Goal: Information Seeking & Learning: Learn about a topic

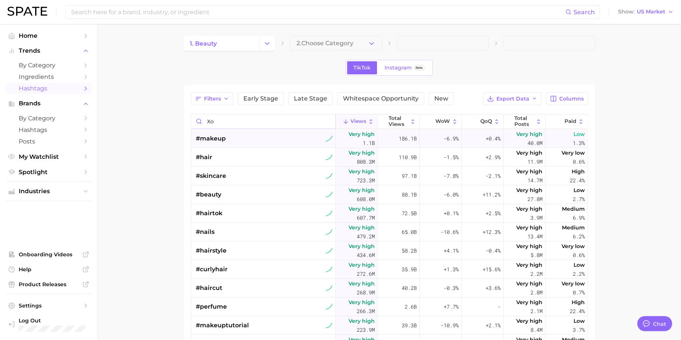
type input "x"
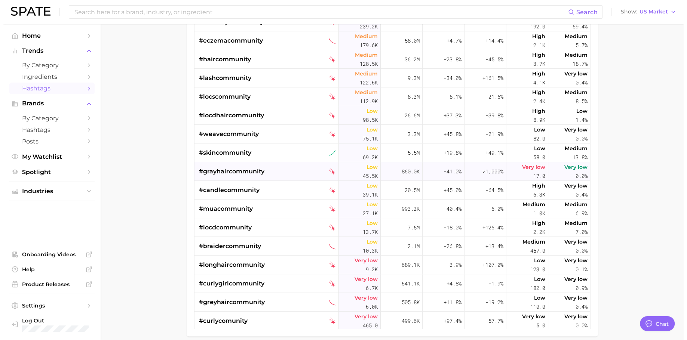
scroll to position [255, 0]
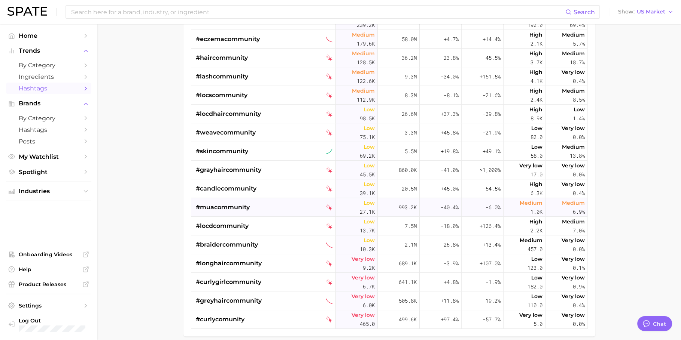
click at [241, 214] on div "#muacommunity" at bounding box center [223, 207] width 54 height 19
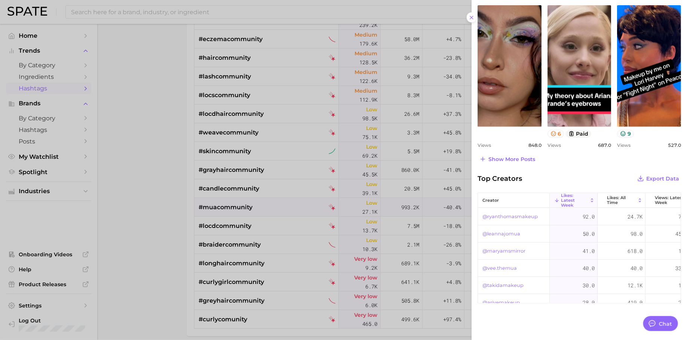
scroll to position [354, 0]
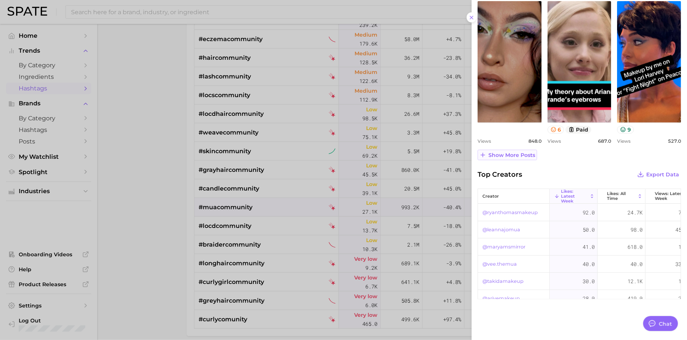
click at [525, 155] on span "Show more posts" at bounding box center [512, 155] width 47 height 6
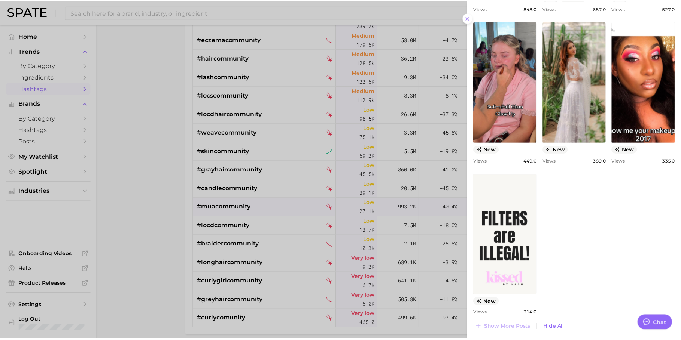
scroll to position [502, 0]
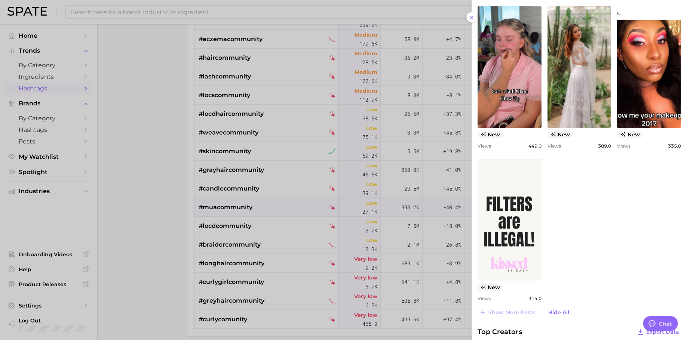
click at [210, 178] on div at bounding box center [343, 170] width 687 height 340
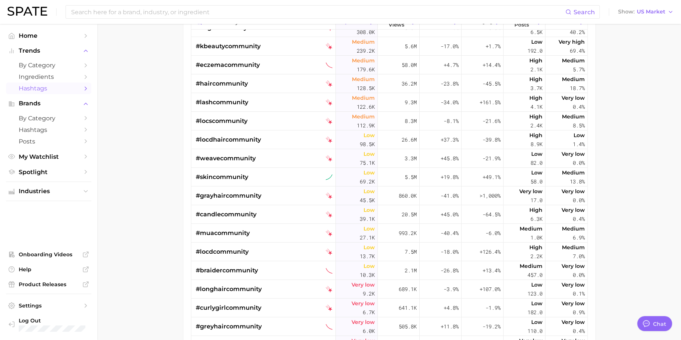
scroll to position [0, 0]
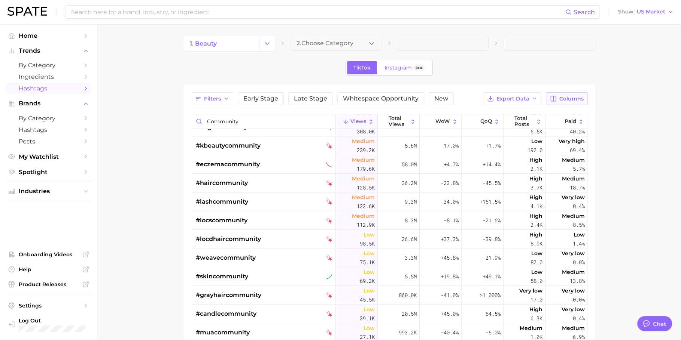
click at [563, 96] on span "Columns" at bounding box center [571, 99] width 24 height 6
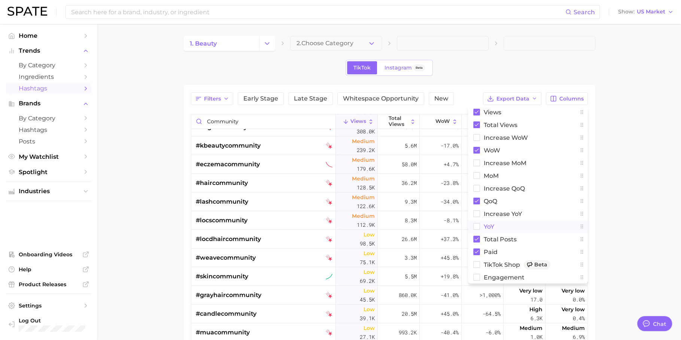
click at [504, 228] on button "YoY" at bounding box center [528, 226] width 120 height 13
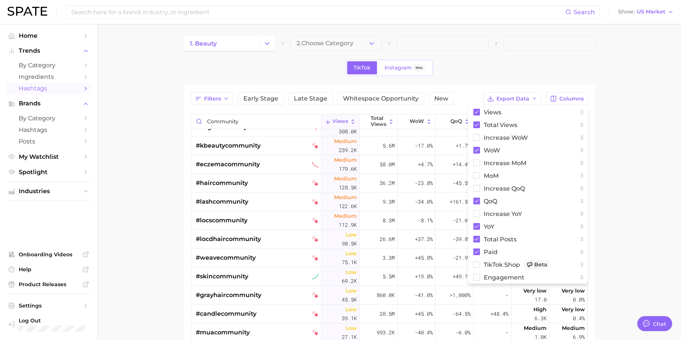
click at [616, 218] on main "1. beauty 2. Choose Category TikTok Instagram Beta Filters Early Stage Late Sta…" at bounding box center [388, 262] width 583 height 476
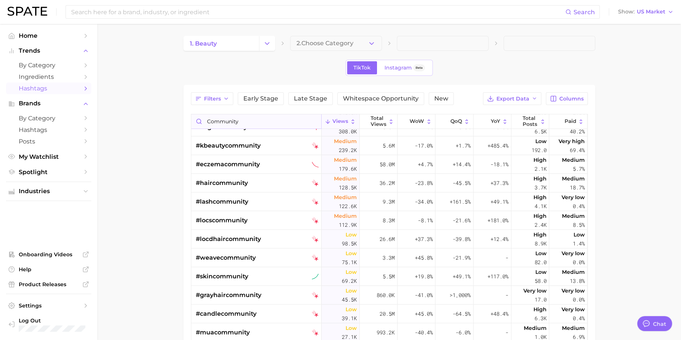
click at [234, 114] on input "community" at bounding box center [256, 121] width 130 height 14
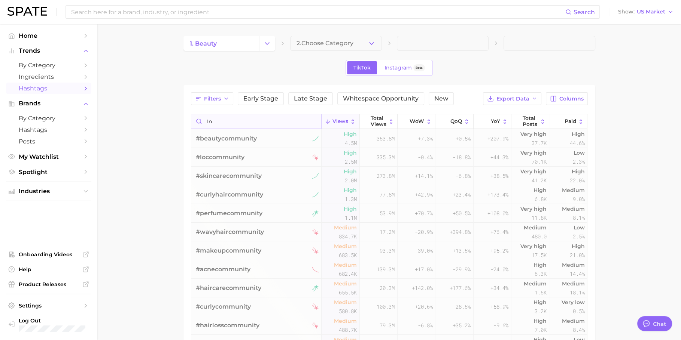
type input "i"
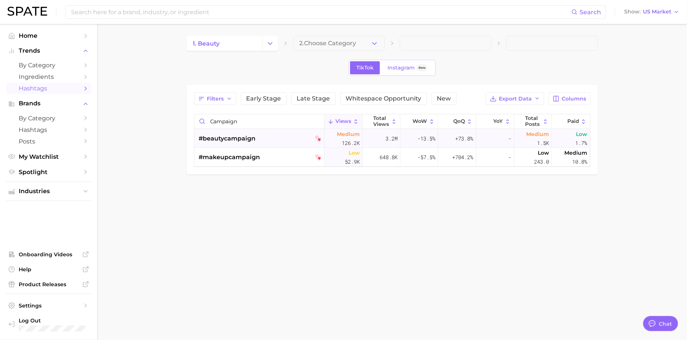
click at [248, 132] on div "#beautycampaign" at bounding box center [227, 138] width 57 height 19
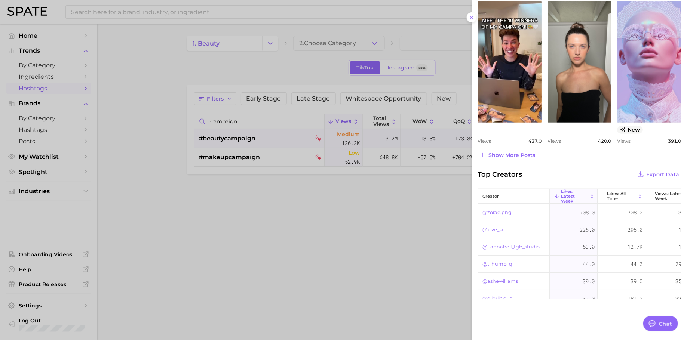
click at [343, 227] on div at bounding box center [343, 170] width 687 height 340
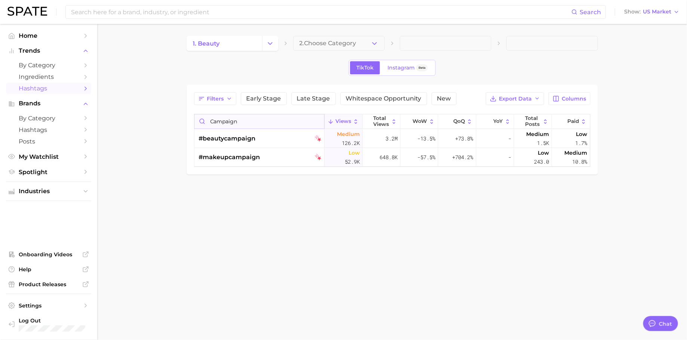
click at [249, 126] on input "campaign" at bounding box center [260, 121] width 130 height 14
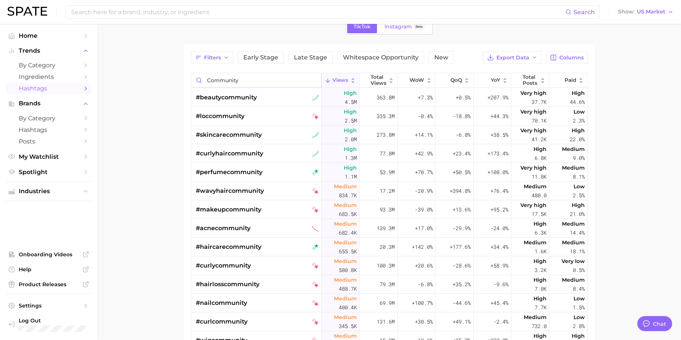
scroll to position [63, 0]
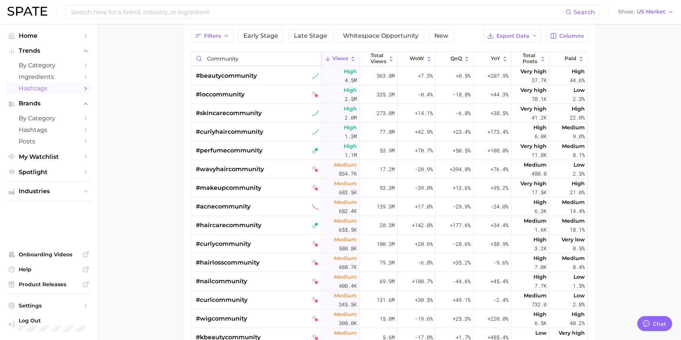
type input "community"
click at [206, 10] on input at bounding box center [317, 12] width 495 height 13
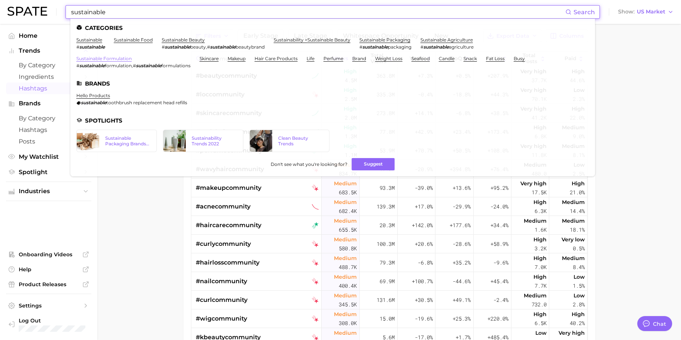
type input "sustainable"
click at [122, 58] on link "sustainable formulation" at bounding box center [103, 59] width 55 height 6
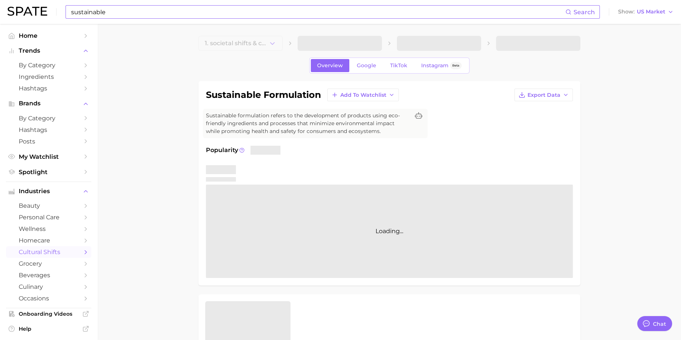
click at [213, 11] on input "sustainable" at bounding box center [317, 12] width 495 height 13
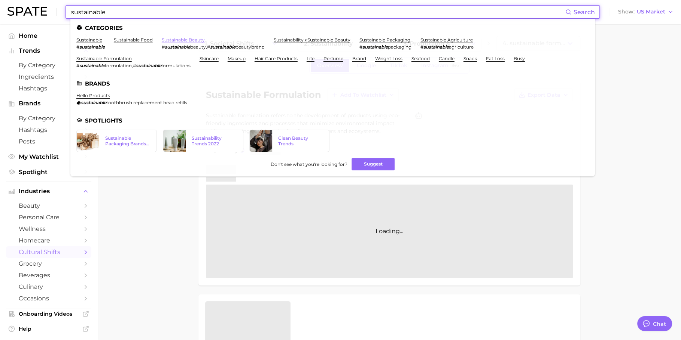
click at [198, 40] on link "sustainable beauty" at bounding box center [183, 40] width 43 height 6
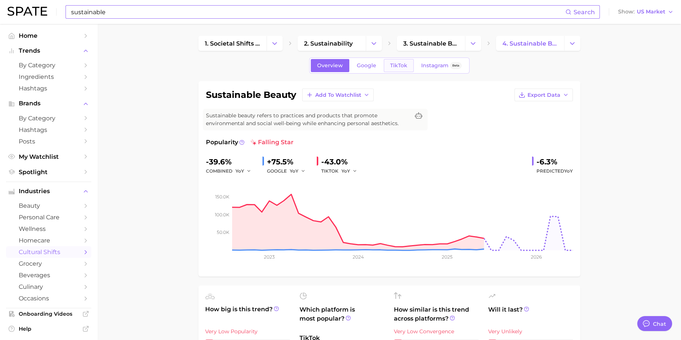
click at [407, 65] on link "TikTok" at bounding box center [399, 65] width 30 height 13
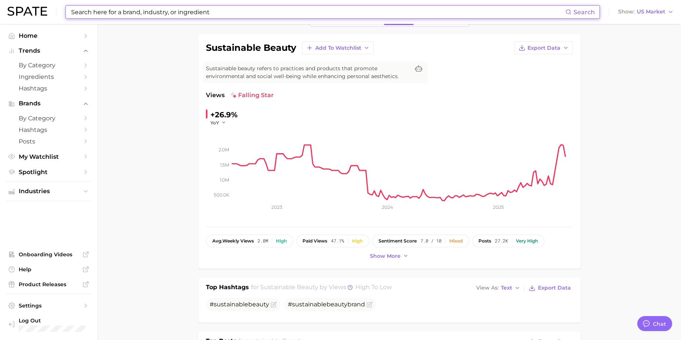
scroll to position [34, 0]
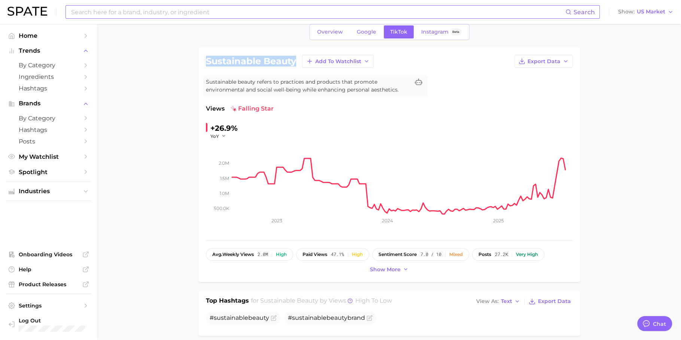
drag, startPoint x: 296, startPoint y: 62, endPoint x: 189, endPoint y: 60, distance: 107.0
copy h1 "sustainable beauty"
drag, startPoint x: 239, startPoint y: 127, endPoint x: 212, endPoint y: 126, distance: 27.7
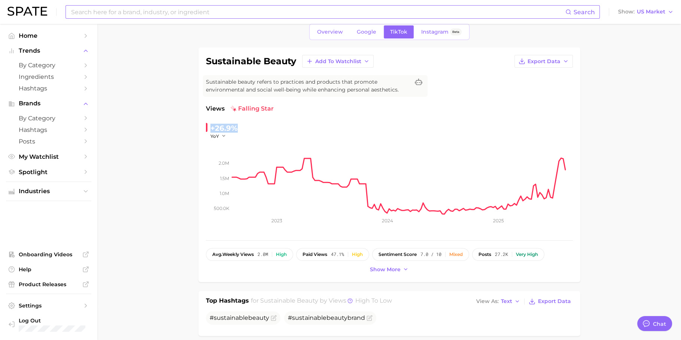
click at [212, 126] on div "+26.9% YoY" at bounding box center [257, 130] width 102 height 17
copy div "+26.9%"
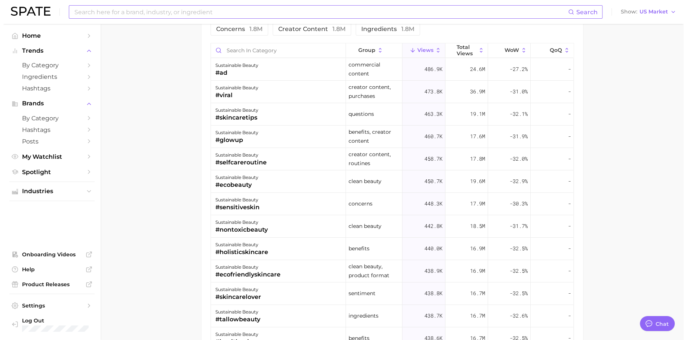
scroll to position [653, 0]
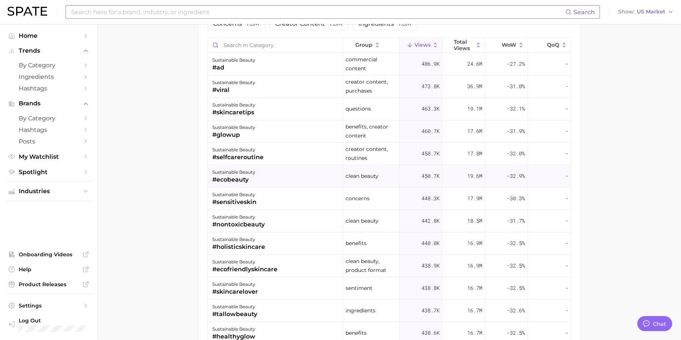
click at [261, 172] on div "sustainable beauty #ecobeauty" at bounding box center [275, 176] width 135 height 22
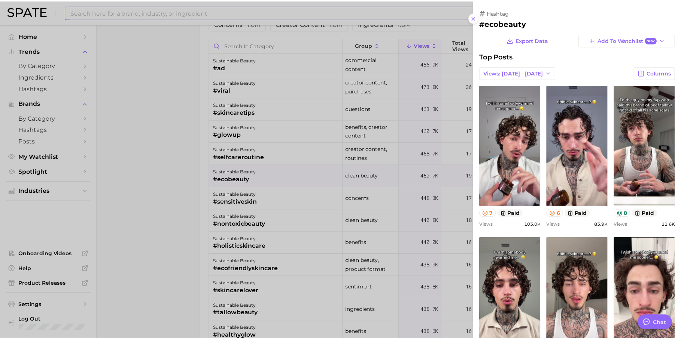
scroll to position [0, 0]
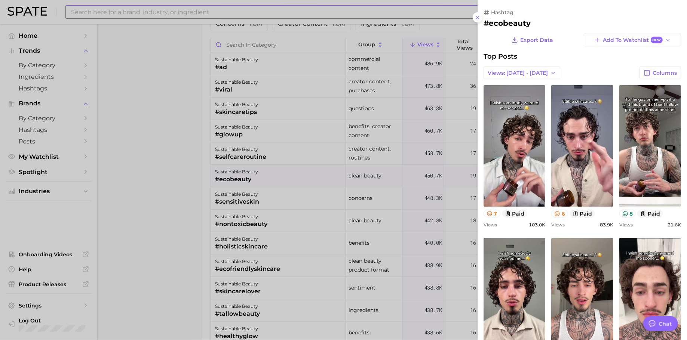
click at [262, 172] on div at bounding box center [343, 170] width 687 height 340
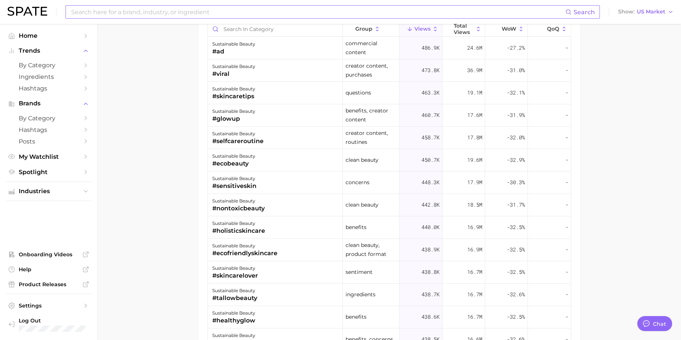
scroll to position [675, 0]
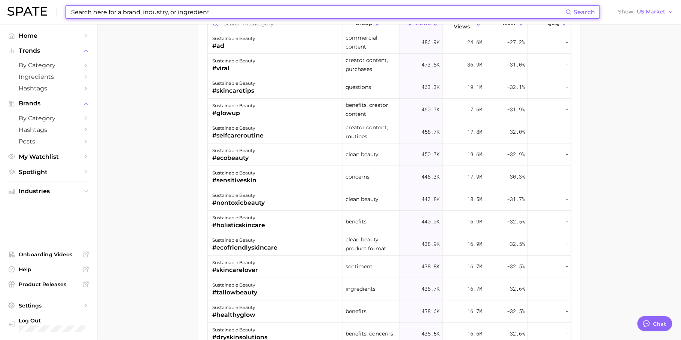
click at [195, 6] on input at bounding box center [317, 12] width 495 height 13
type input "e"
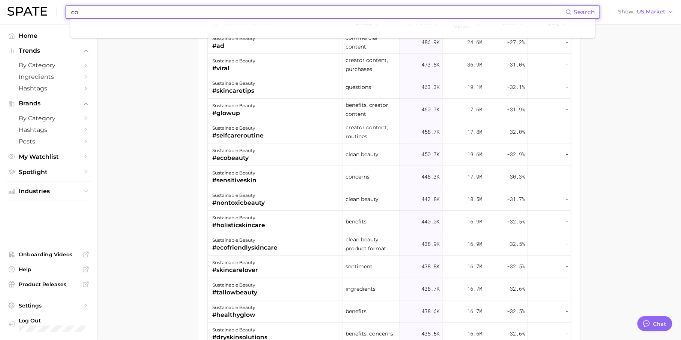
type input "c"
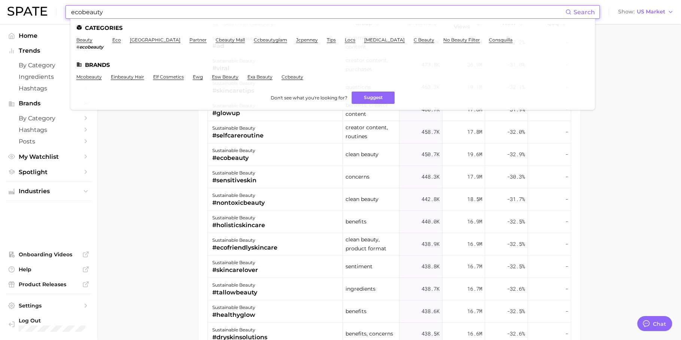
click at [200, 15] on input "ecobeauty" at bounding box center [317, 12] width 495 height 13
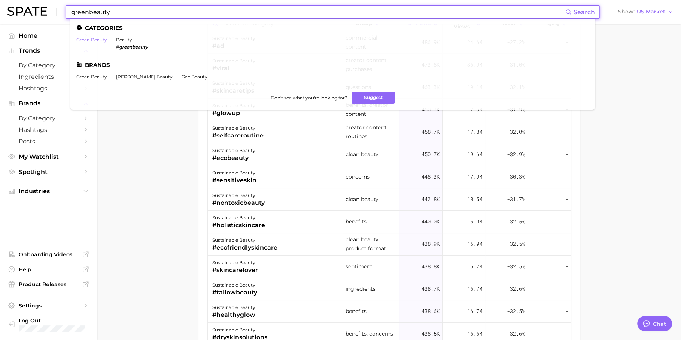
type input "greenbeauty"
click at [95, 39] on link "green beauty" at bounding box center [91, 40] width 31 height 6
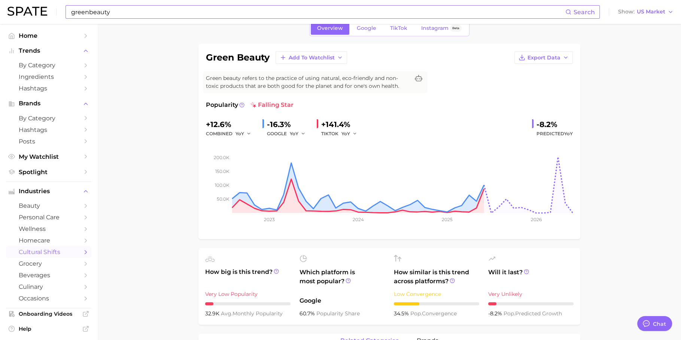
scroll to position [13, 0]
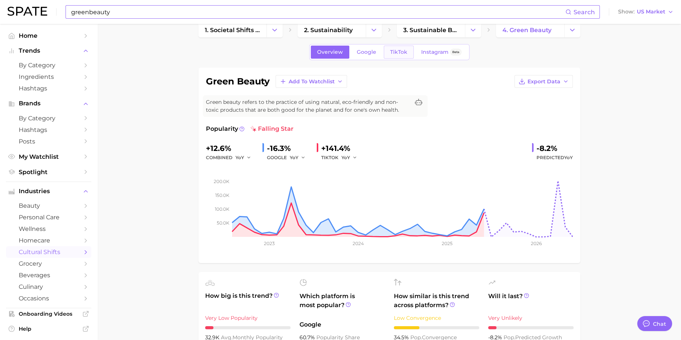
click at [402, 51] on span "TikTok" at bounding box center [398, 52] width 17 height 6
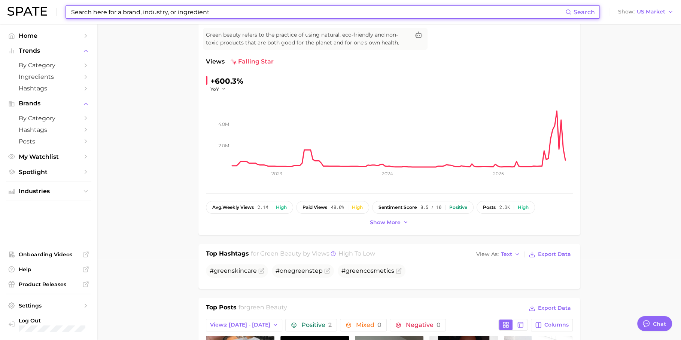
scroll to position [26, 0]
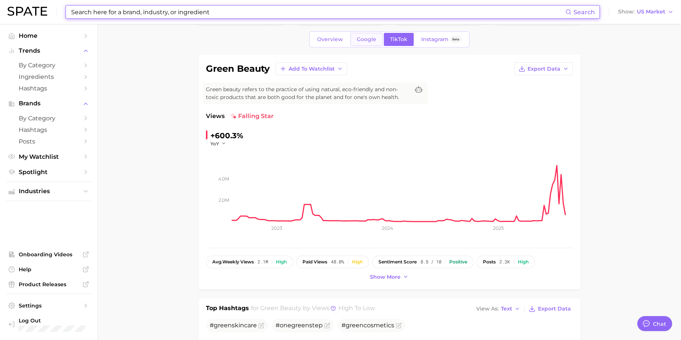
click at [373, 37] on span "Google" at bounding box center [366, 39] width 19 height 6
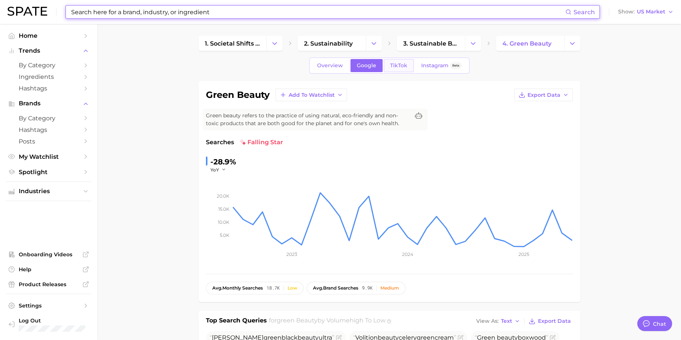
click at [405, 64] on span "TikTok" at bounding box center [398, 65] width 17 height 6
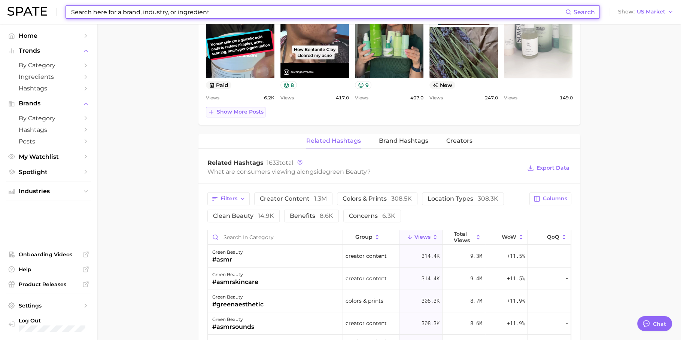
click at [248, 109] on span "Show more posts" at bounding box center [240, 112] width 47 height 6
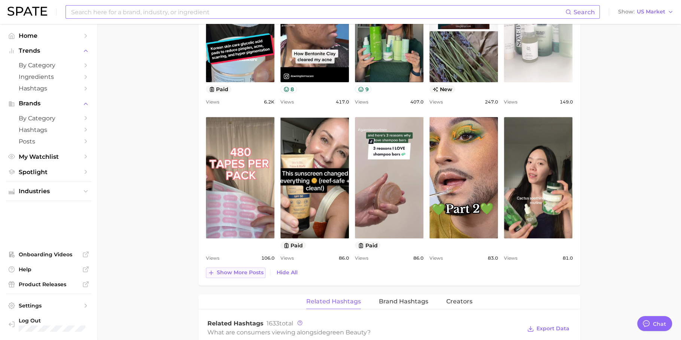
click at [230, 270] on span "Show more posts" at bounding box center [240, 273] width 47 height 6
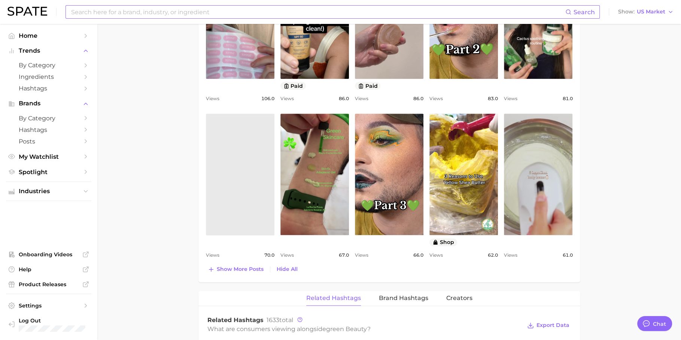
click at [227, 2] on div "Search Show US Market" at bounding box center [340, 12] width 666 height 24
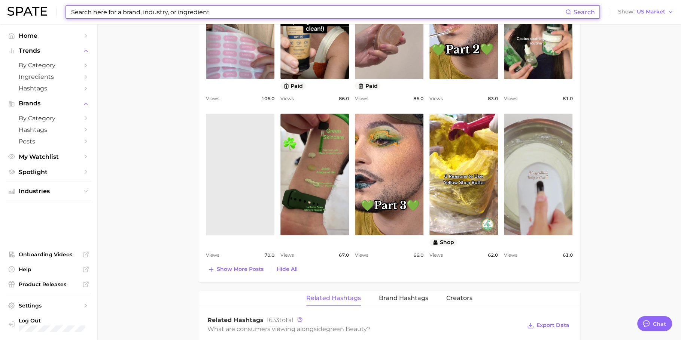
click at [227, 10] on input at bounding box center [317, 12] width 495 height 13
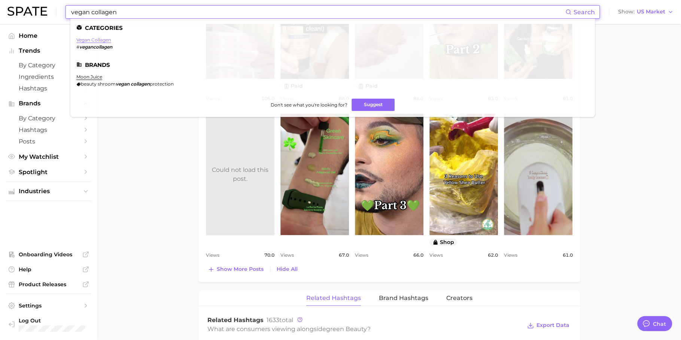
type input "vegan collagen"
click at [96, 40] on link "vegan collagen" at bounding box center [93, 40] width 35 height 6
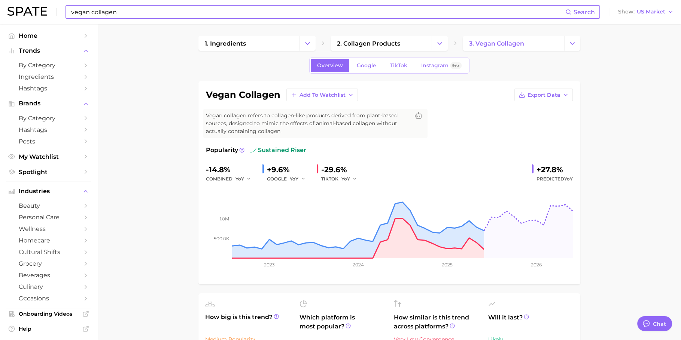
click at [324, 13] on input "vegan collagen" at bounding box center [317, 12] width 495 height 13
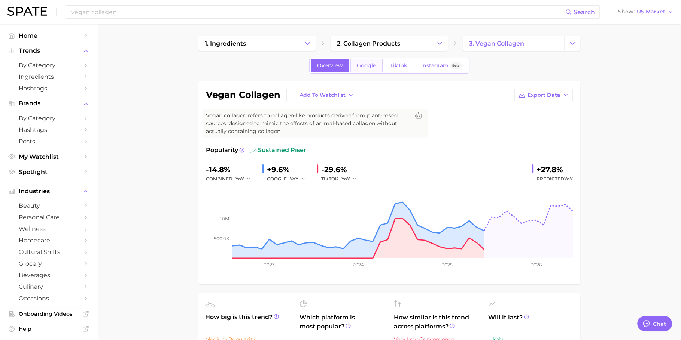
click at [373, 59] on link "Google" at bounding box center [366, 65] width 32 height 13
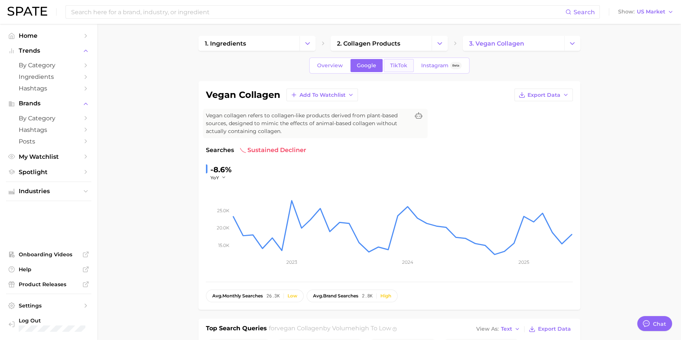
click at [404, 61] on link "TikTok" at bounding box center [399, 65] width 30 height 13
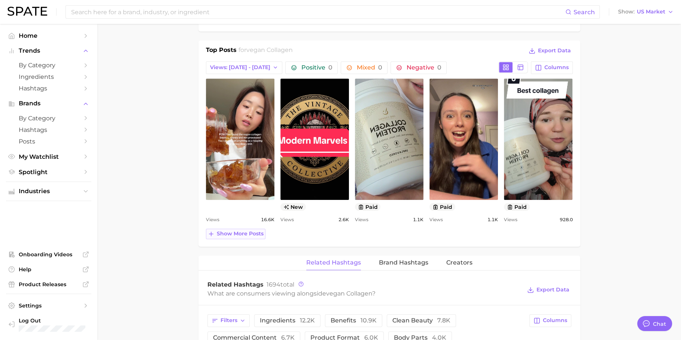
click at [229, 229] on button "Show more posts" at bounding box center [235, 234] width 59 height 10
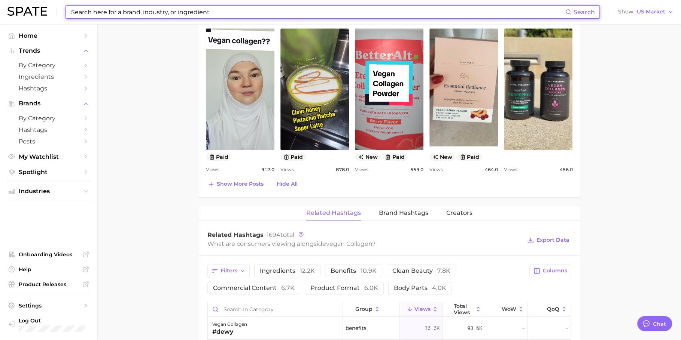
click at [214, 13] on input at bounding box center [317, 12] width 495 height 13
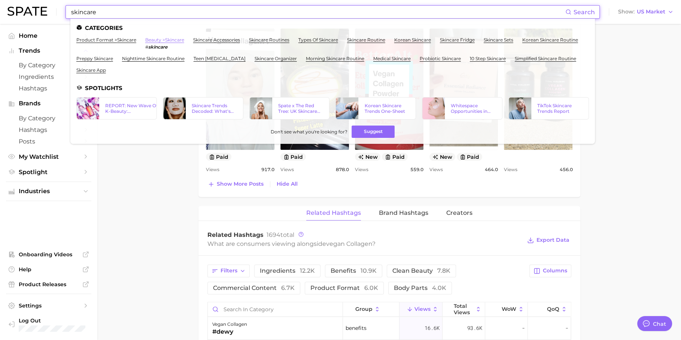
type input "skincare"
click at [155, 38] on link "beauty > skincare" at bounding box center [164, 40] width 39 height 6
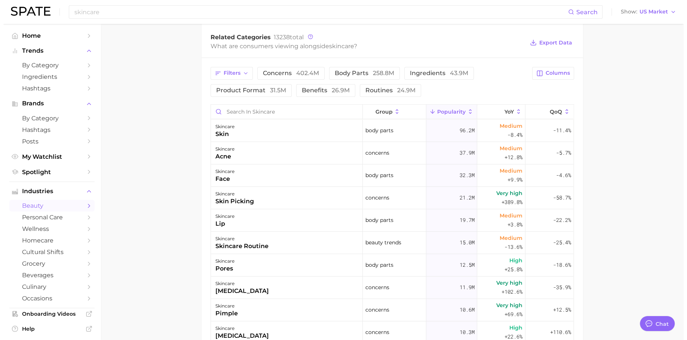
scroll to position [291, 0]
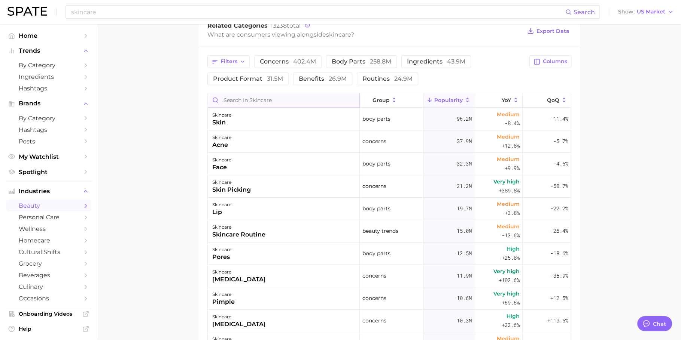
click at [263, 100] on input "Search in skincare" at bounding box center [284, 100] width 152 height 14
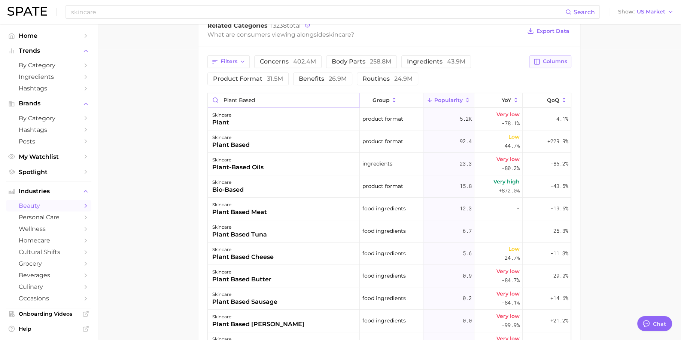
type input "plant based"
click at [553, 59] on span "Columns" at bounding box center [555, 61] width 24 height 6
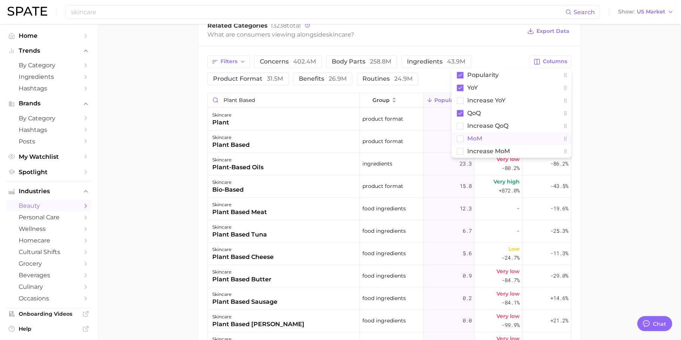
click at [497, 136] on button "MoM" at bounding box center [511, 138] width 120 height 13
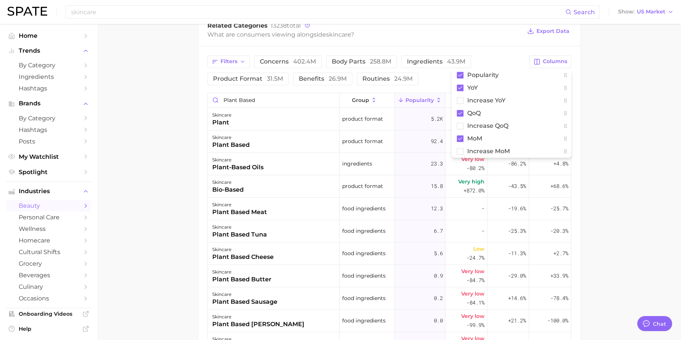
click at [627, 135] on main "1. skincare 2. Subcategory Overview Google TikTok Instagram Beta skincare Popul…" at bounding box center [388, 67] width 583 height 669
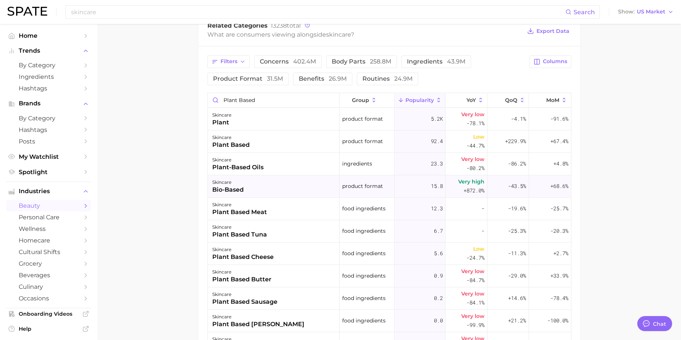
click at [283, 184] on div "skincare bio-based" at bounding box center [274, 186] width 132 height 22
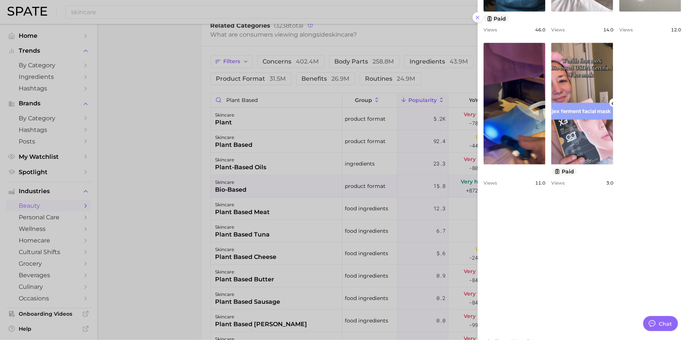
scroll to position [370, 0]
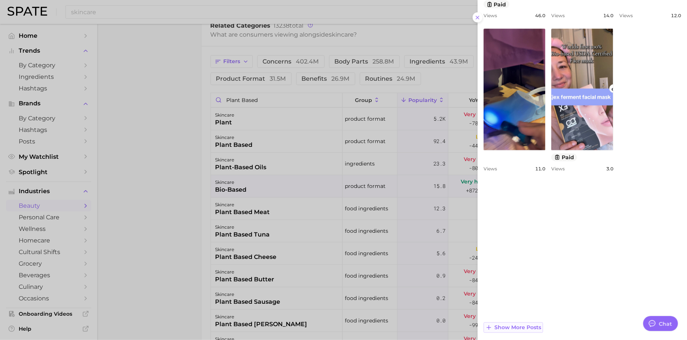
click at [509, 323] on button "Show more posts" at bounding box center [513, 328] width 59 height 10
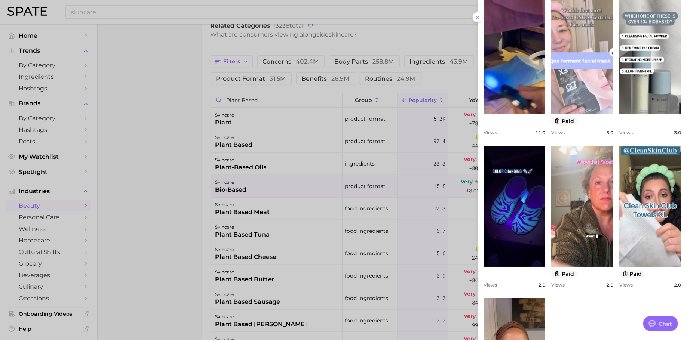
scroll to position [468, 0]
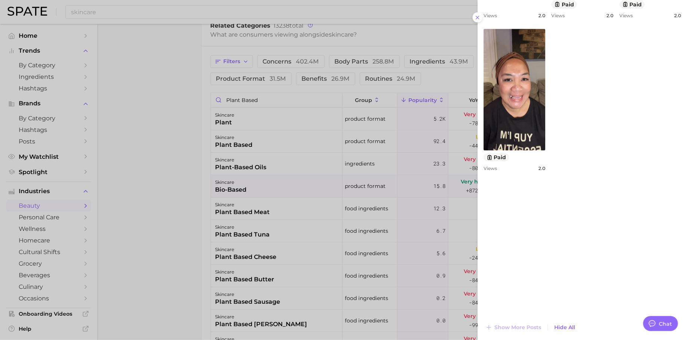
click at [397, 198] on div at bounding box center [343, 170] width 687 height 340
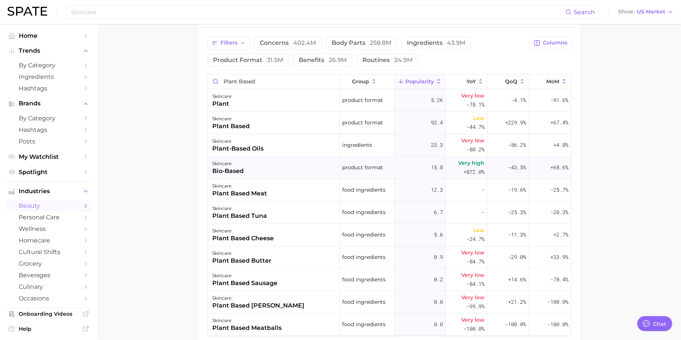
click at [464, 162] on span "Very high" at bounding box center [471, 163] width 26 height 9
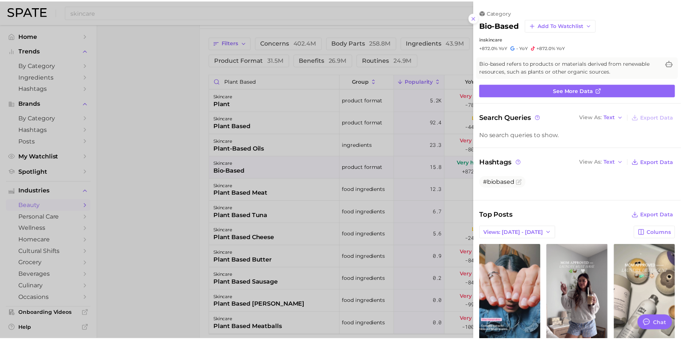
scroll to position [0, 0]
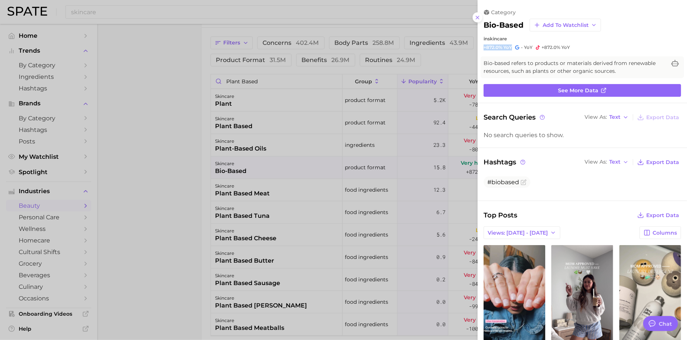
drag, startPoint x: 511, startPoint y: 46, endPoint x: 481, endPoint y: 46, distance: 30.7
click at [481, 46] on div "category bio-based Add to Watchlist in skincare +872.0% YoY - YoY +872.0% YoY" at bounding box center [583, 30] width 210 height 42
copy span "+872.0% YoY"
click at [174, 187] on div at bounding box center [343, 170] width 687 height 340
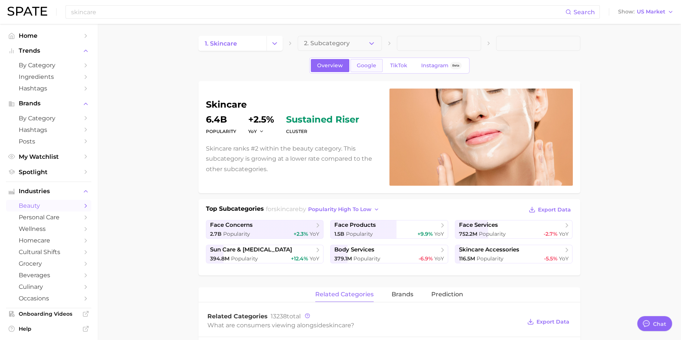
click at [364, 70] on link "Google" at bounding box center [366, 65] width 32 height 13
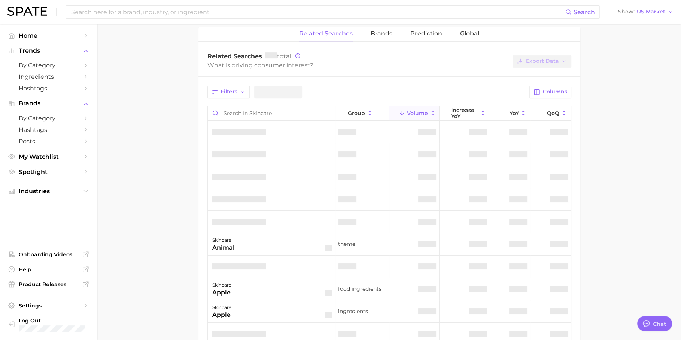
scroll to position [302, 0]
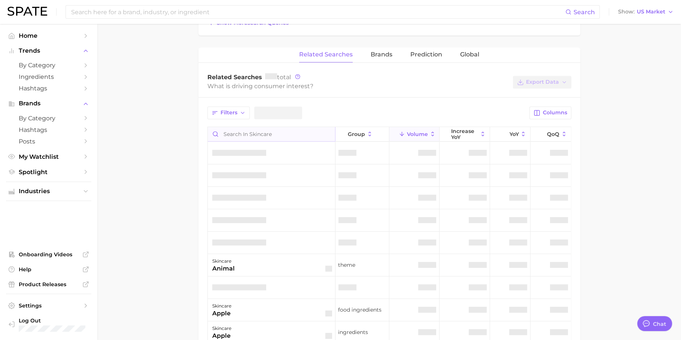
click at [262, 135] on input "Search in skincare" at bounding box center [271, 134] width 127 height 14
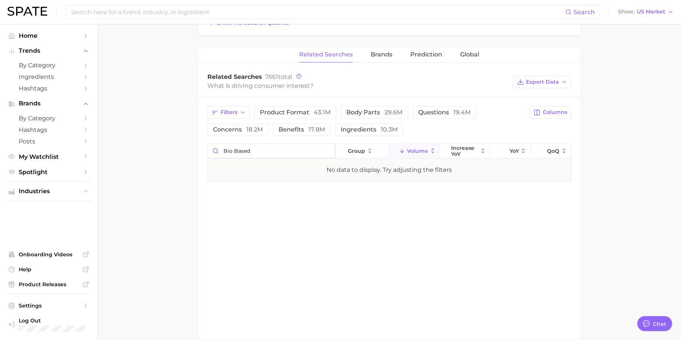
scroll to position [318, 0]
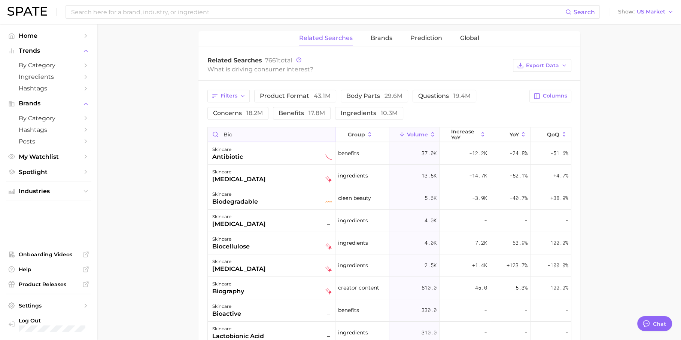
type input "bio"
click at [323, 131] on input "bio" at bounding box center [271, 135] width 127 height 14
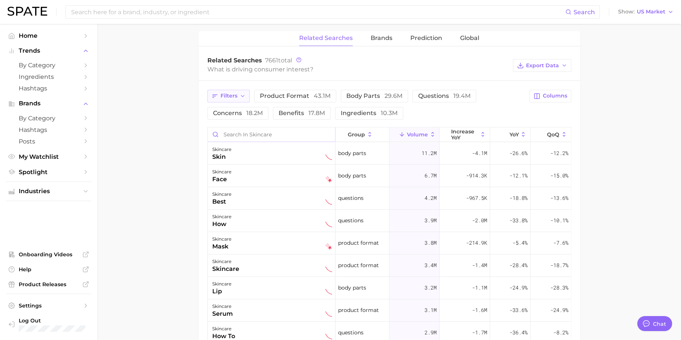
click at [245, 93] on button "Filters" at bounding box center [228, 96] width 42 height 13
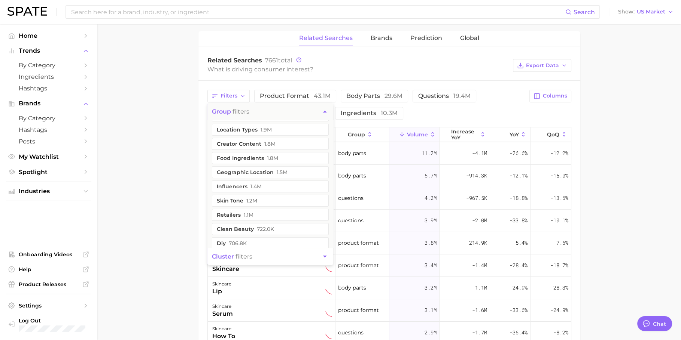
scroll to position [120, 0]
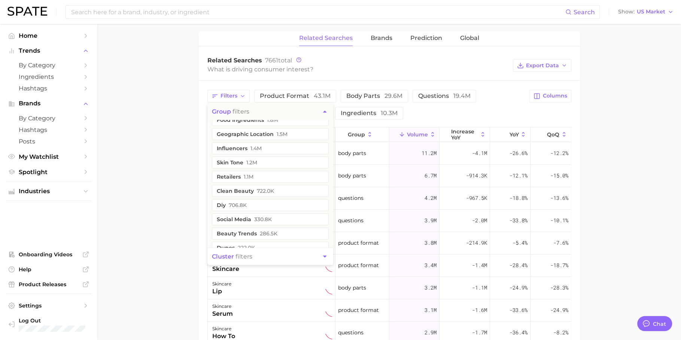
click at [272, 188] on span "722.0k" at bounding box center [265, 191] width 17 height 6
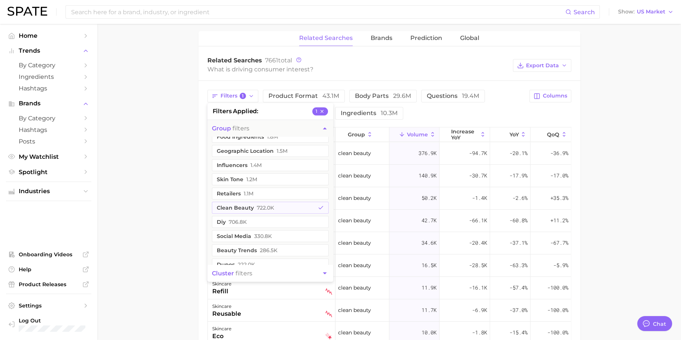
click at [178, 175] on main "1. skincare 2. Subcategory Overview Google TikTok Instagram Beta skincare volum…" at bounding box center [388, 110] width 583 height 808
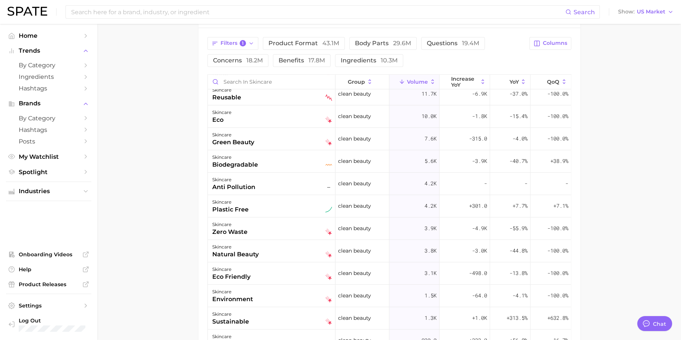
scroll to position [0, 0]
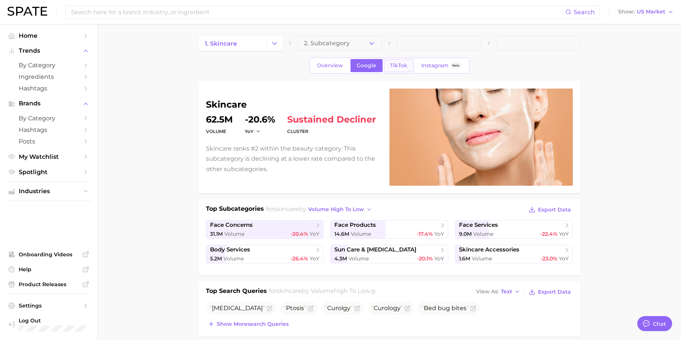
click at [405, 68] on link "TikTok" at bounding box center [399, 65] width 30 height 13
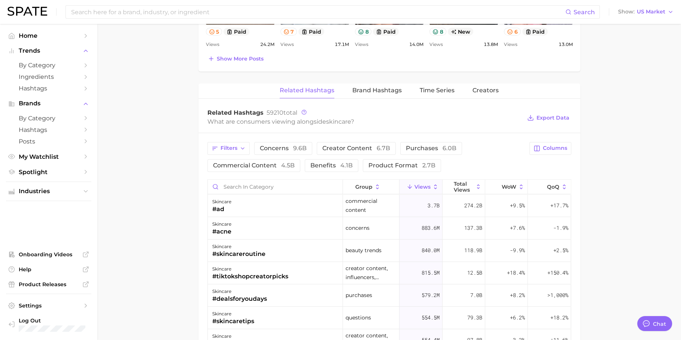
scroll to position [480, 0]
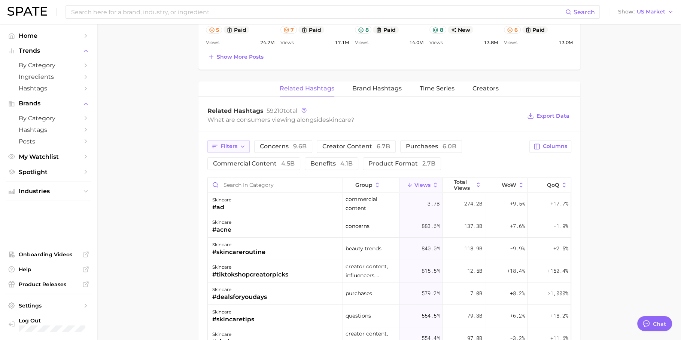
click at [225, 146] on span "Filters" at bounding box center [228, 146] width 17 height 6
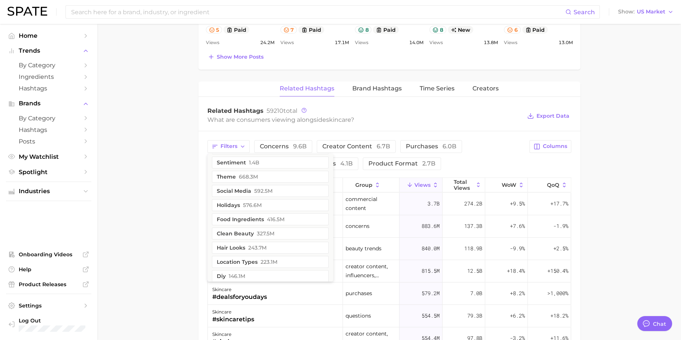
scroll to position [140, 0]
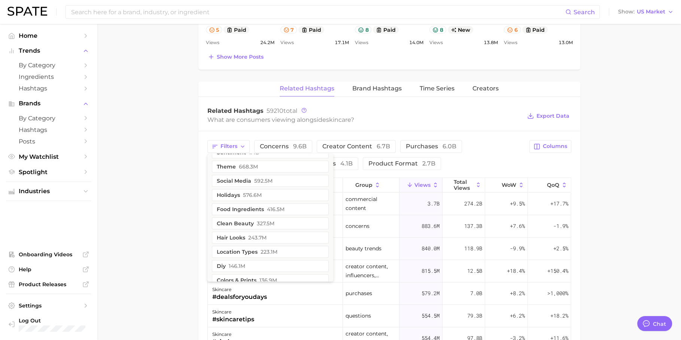
click at [267, 218] on button "clean beauty 327.5m" at bounding box center [270, 224] width 117 height 12
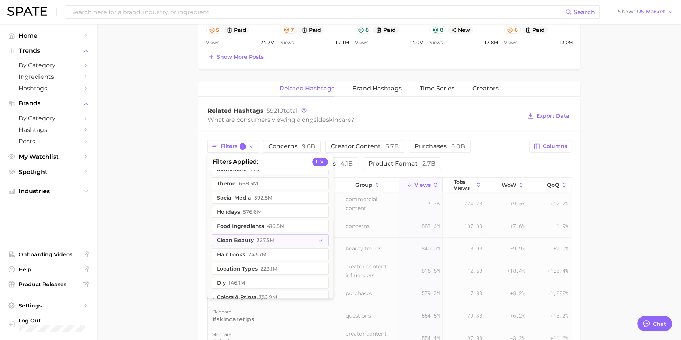
click at [187, 193] on main "1. skincare 2. Subcategory Overview Google TikTok Instagram Beta skincare Views…" at bounding box center [388, 54] width 583 height 1021
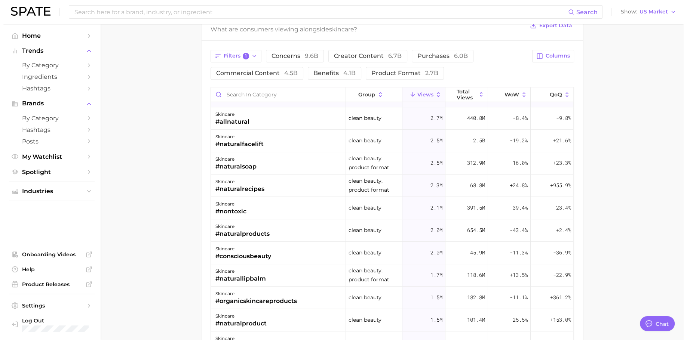
scroll to position [494, 0]
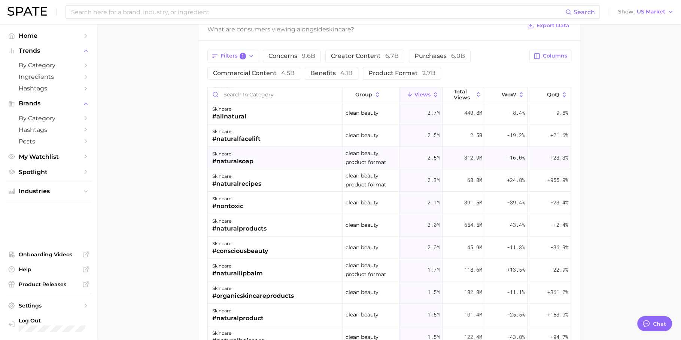
click at [290, 162] on div "skincare #naturalsoap" at bounding box center [275, 158] width 135 height 22
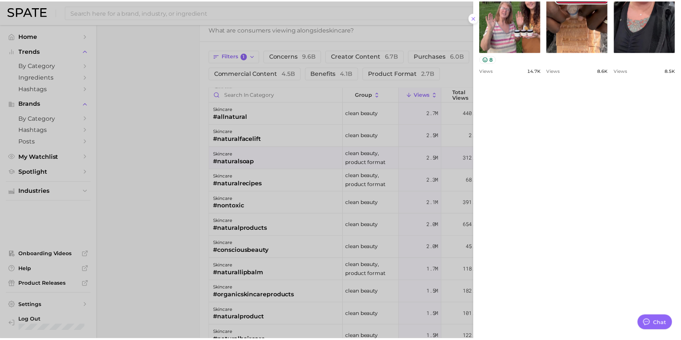
scroll to position [517, 0]
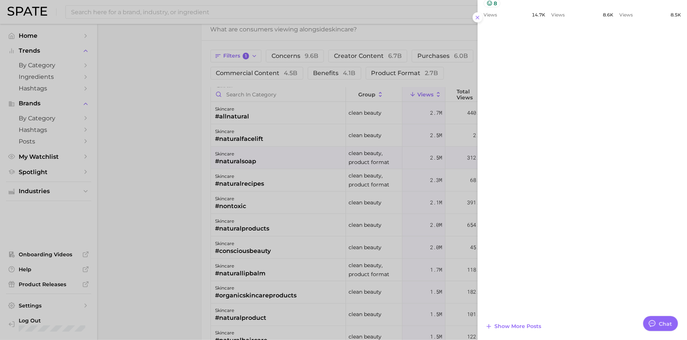
click at [338, 204] on div at bounding box center [343, 170] width 687 height 340
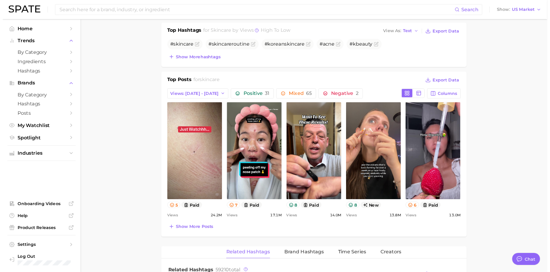
scroll to position [0, 0]
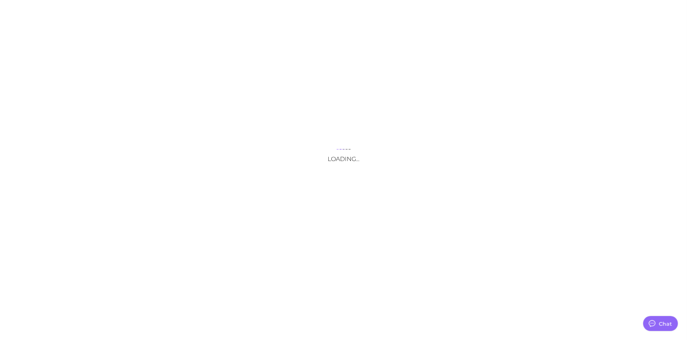
type textarea "x"
